Goal: Find specific page/section: Find specific page/section

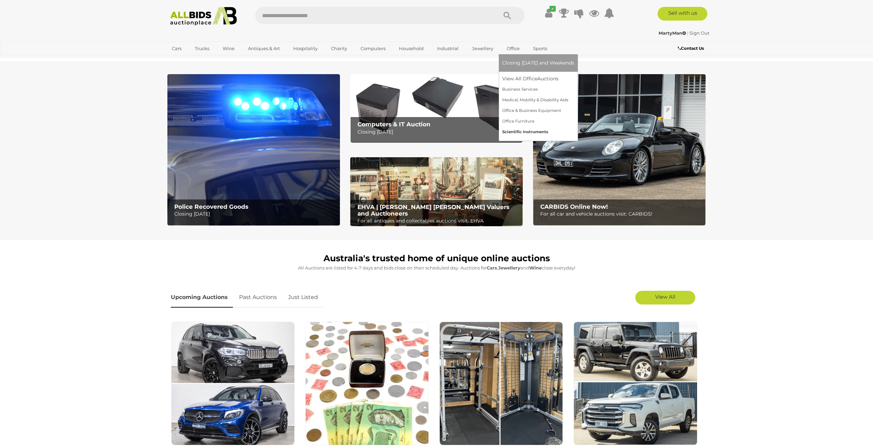
click at [525, 132] on link "Scientific Instruments" at bounding box center [538, 132] width 72 height 11
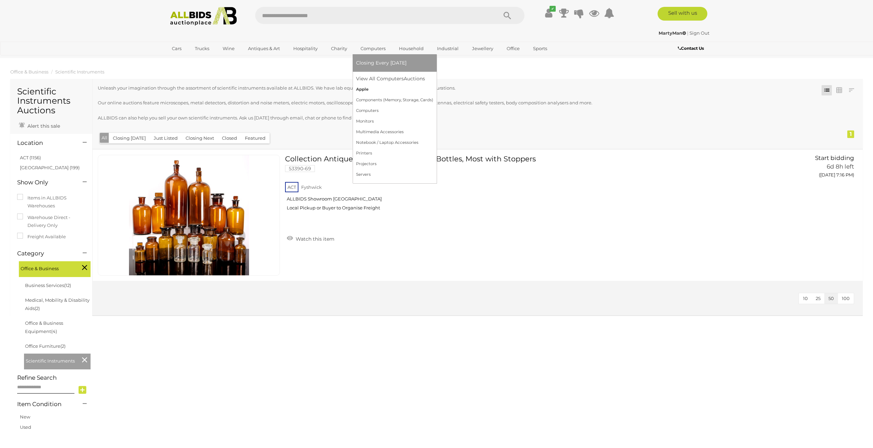
click at [375, 91] on link "Apple" at bounding box center [394, 89] width 77 height 11
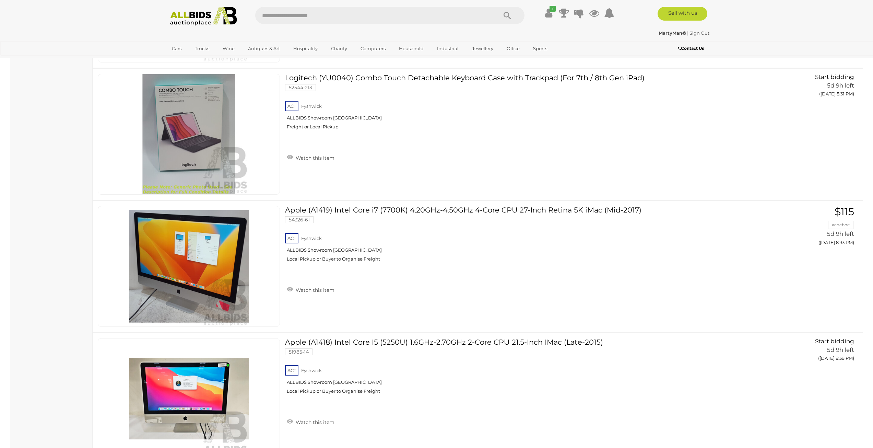
scroll to position [1269, 0]
